Goal: Transaction & Acquisition: Book appointment/travel/reservation

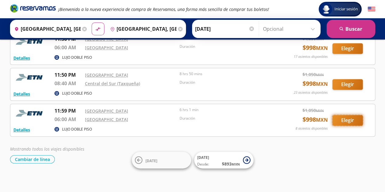
click at [353, 118] on button "Elegir" at bounding box center [348, 120] width 30 height 11
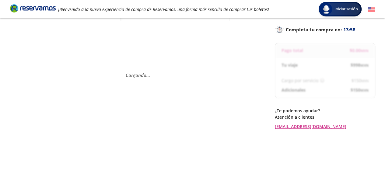
scroll to position [52, 0]
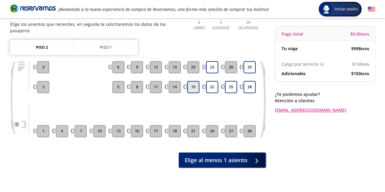
click at [192, 82] on button "19" at bounding box center [193, 87] width 12 height 12
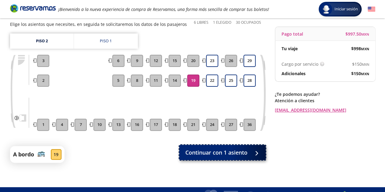
click at [232, 150] on span "Continuar con 1 asiento" at bounding box center [216, 153] width 62 height 8
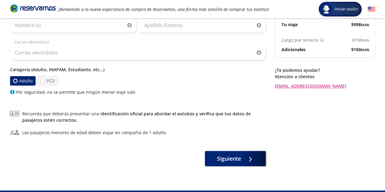
scroll to position [90, 0]
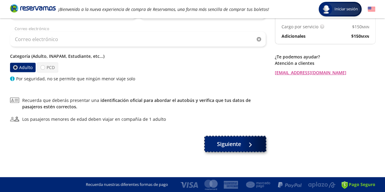
click at [224, 144] on span "Siguiente" at bounding box center [229, 144] width 24 height 8
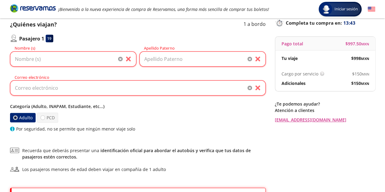
scroll to position [0, 0]
